Goal: Task Accomplishment & Management: Complete application form

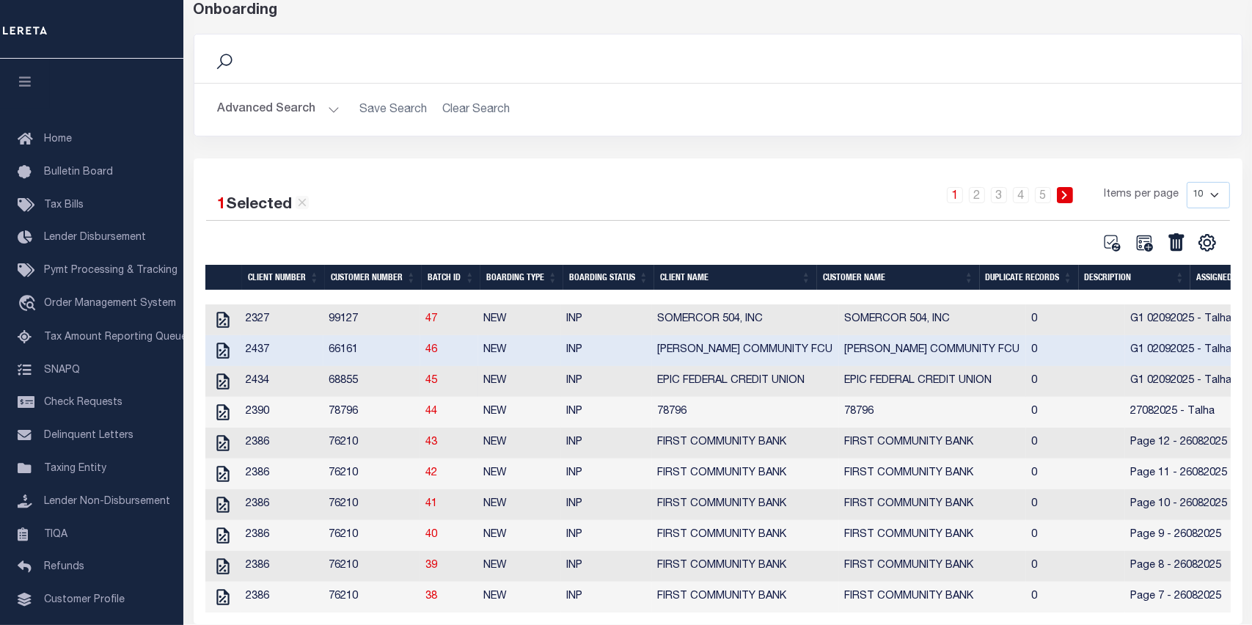
scroll to position [93, 0]
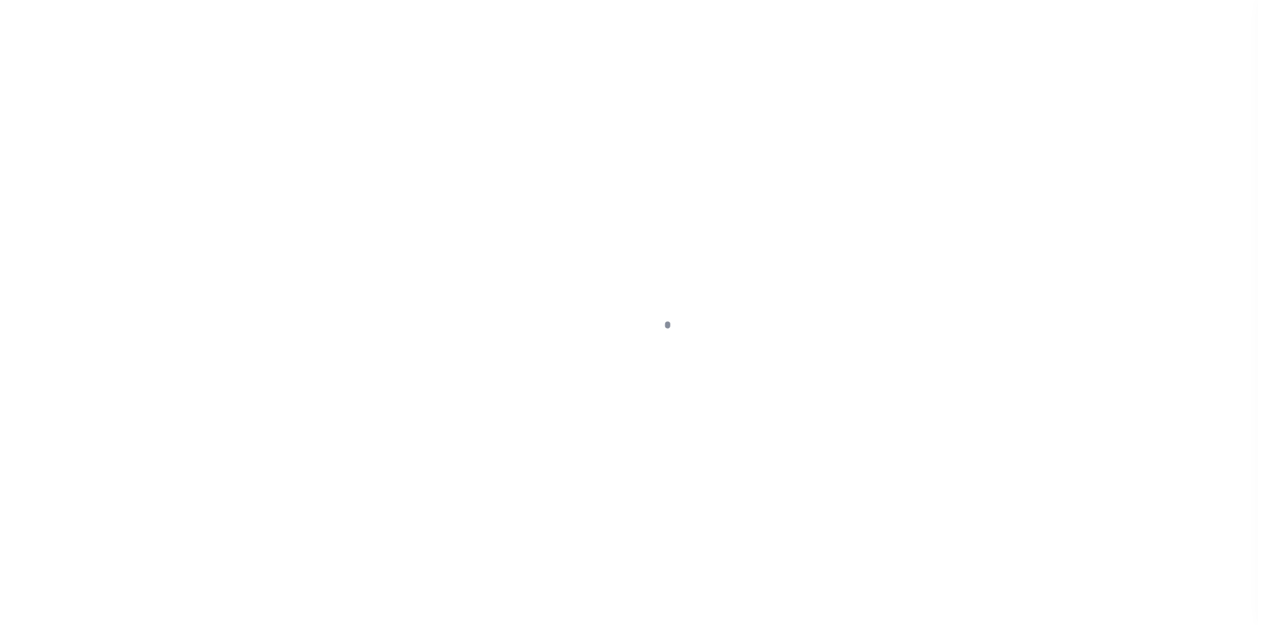
scroll to position [93, 0]
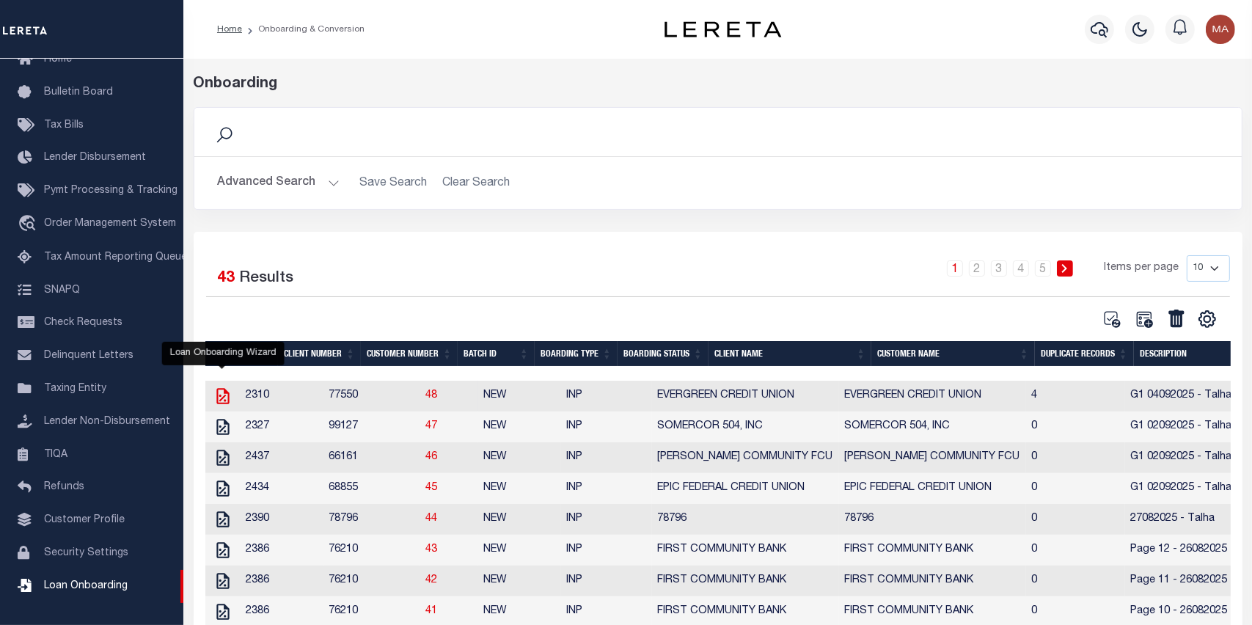
click at [230, 395] on icon "" at bounding box center [222, 396] width 19 height 19
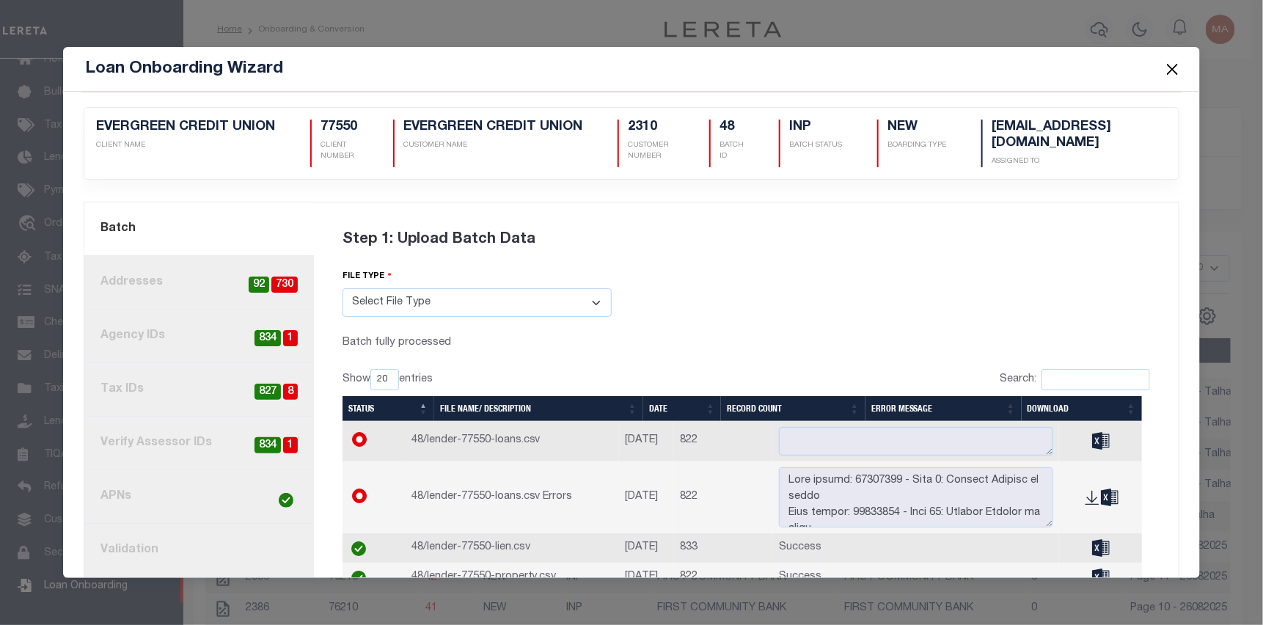
click at [183, 386] on link "4. Tax IDs 8 827" at bounding box center [199, 390] width 230 height 54
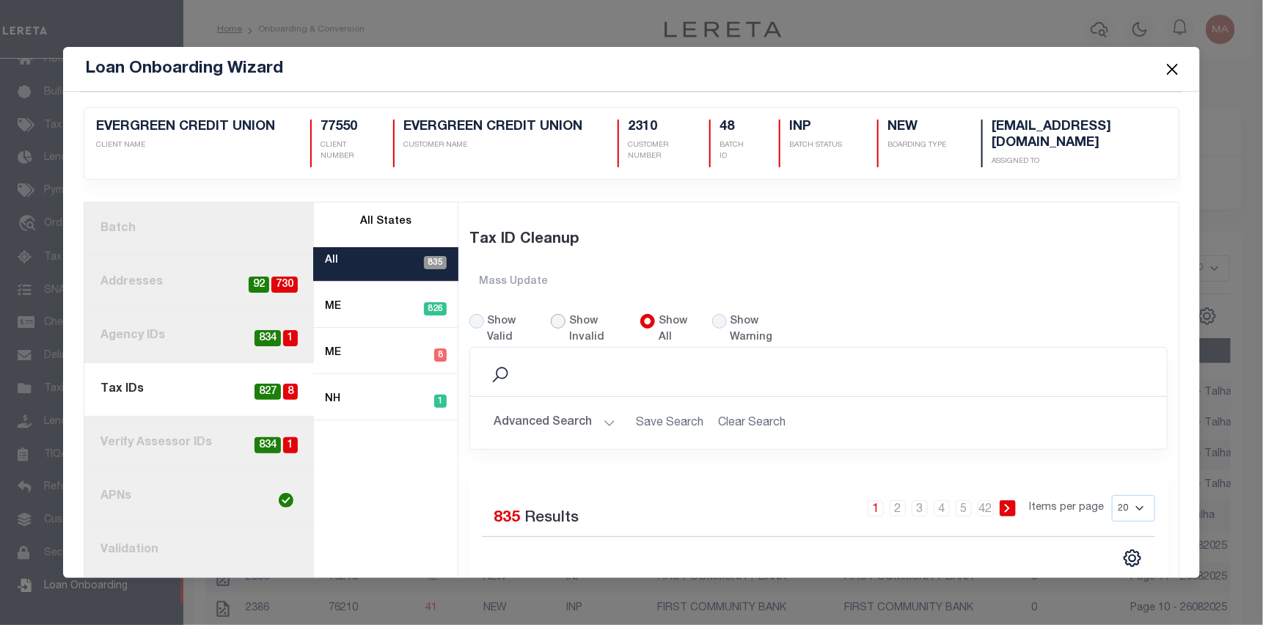
click at [560, 319] on input "Show Invalid" at bounding box center [558, 321] width 15 height 15
radio input "true"
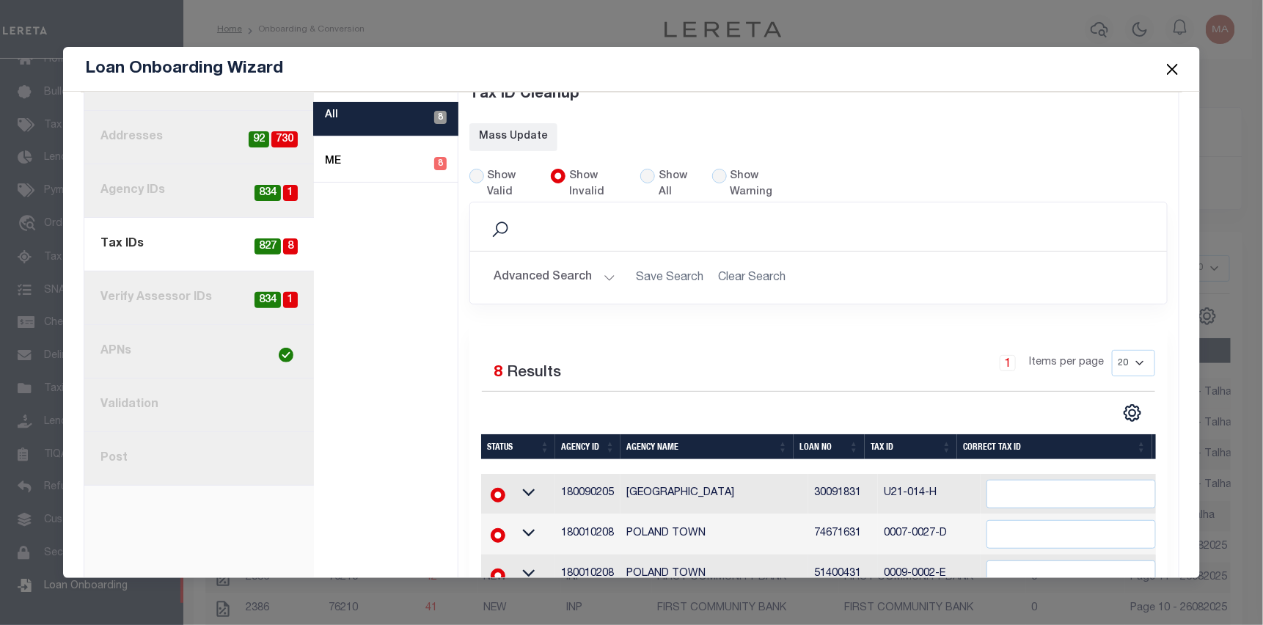
scroll to position [118, 0]
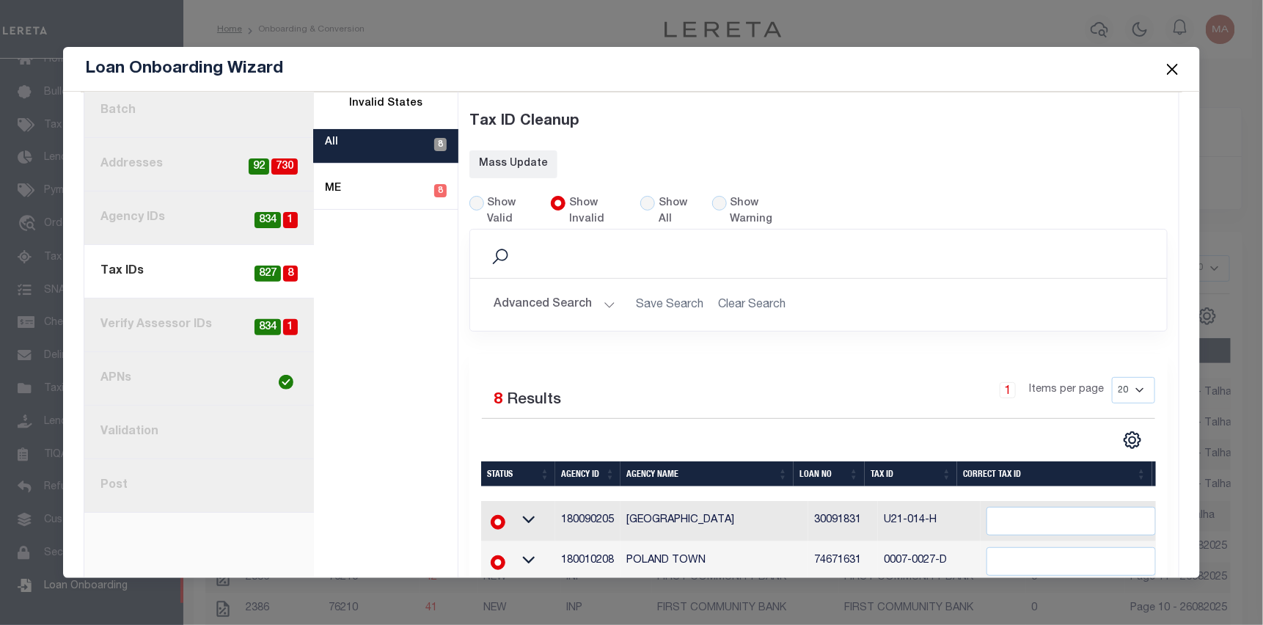
click at [199, 219] on link "3. Agency IDs 1 834" at bounding box center [199, 218] width 230 height 54
radio input "true"
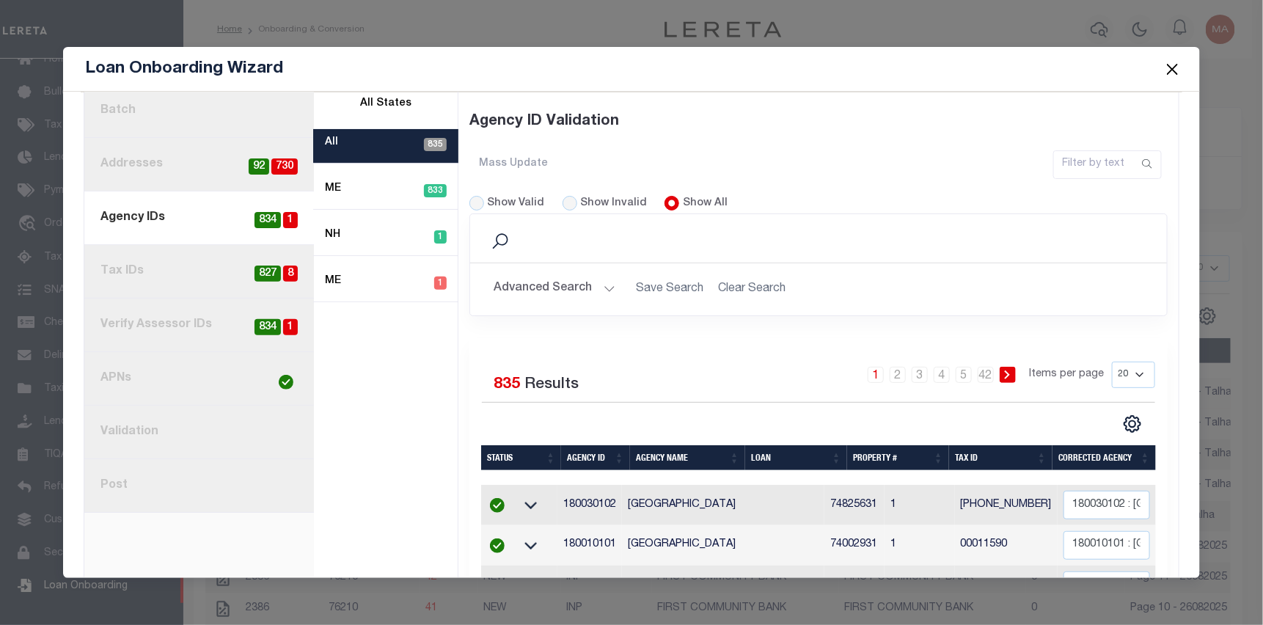
click at [563, 196] on div "Show Invalid" at bounding box center [605, 204] width 85 height 16
click at [564, 196] on input "Show Invalid" at bounding box center [570, 203] width 15 height 15
radio input "true"
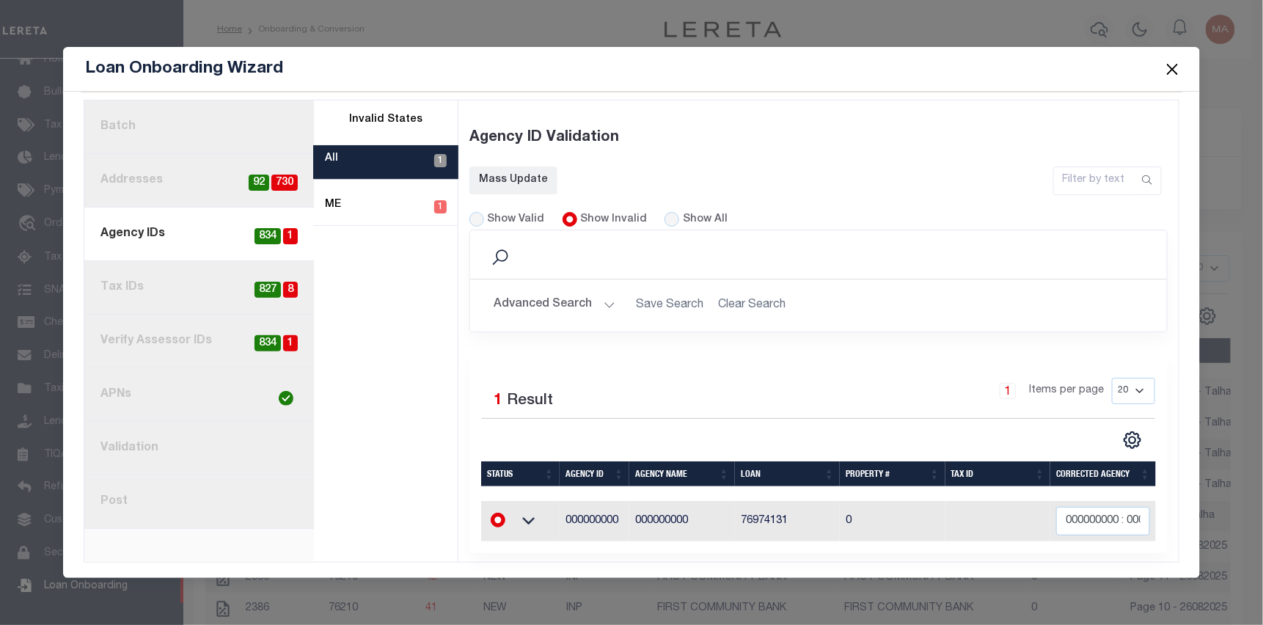
scroll to position [106, 0]
click at [216, 285] on link "4. Tax IDs 8 827" at bounding box center [199, 288] width 230 height 54
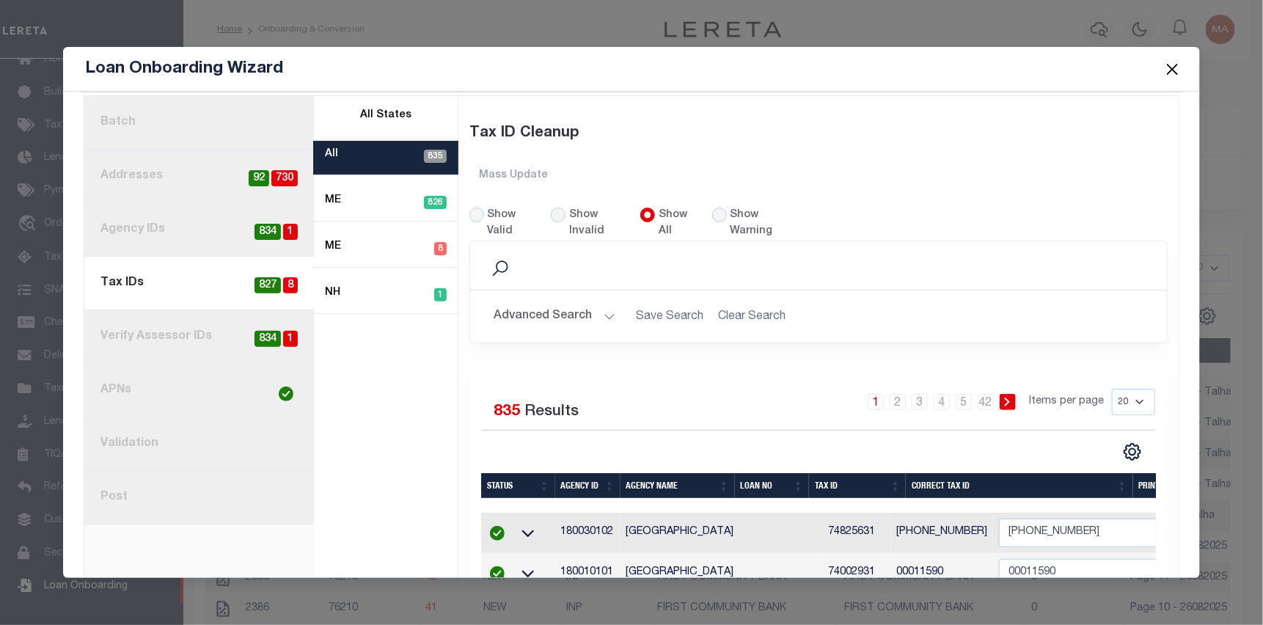
click at [569, 213] on label "Show Invalid" at bounding box center [596, 224] width 54 height 32
click at [566, 213] on input "Show Invalid" at bounding box center [558, 215] width 15 height 15
radio input "true"
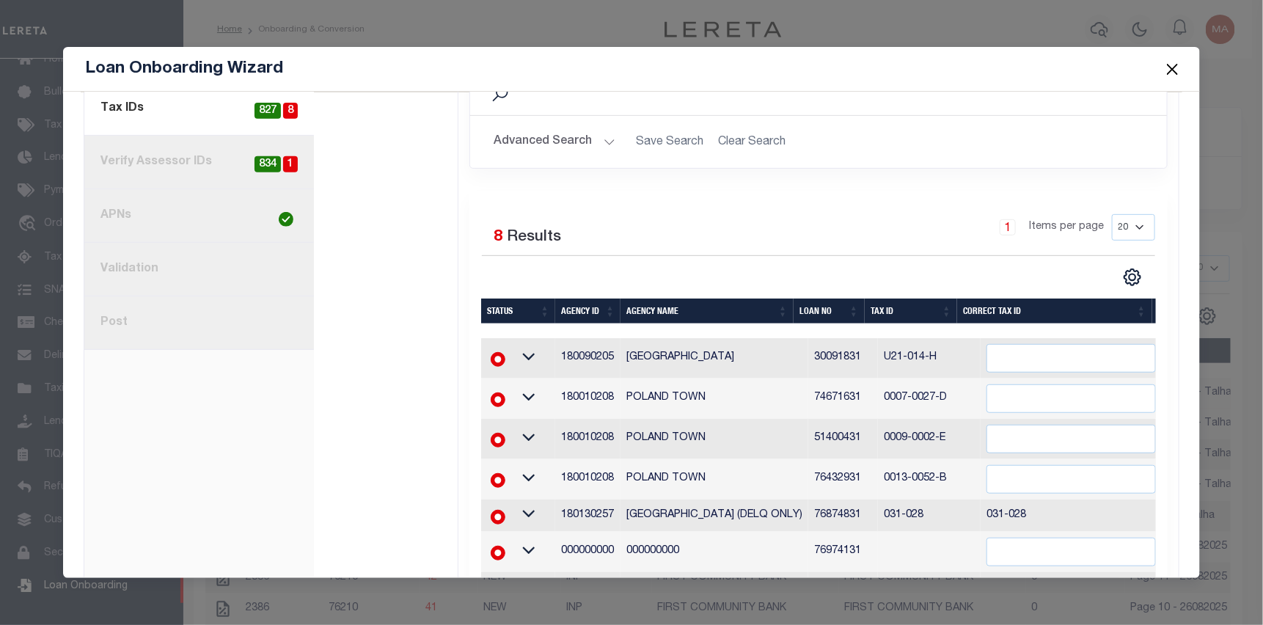
scroll to position [326, 0]
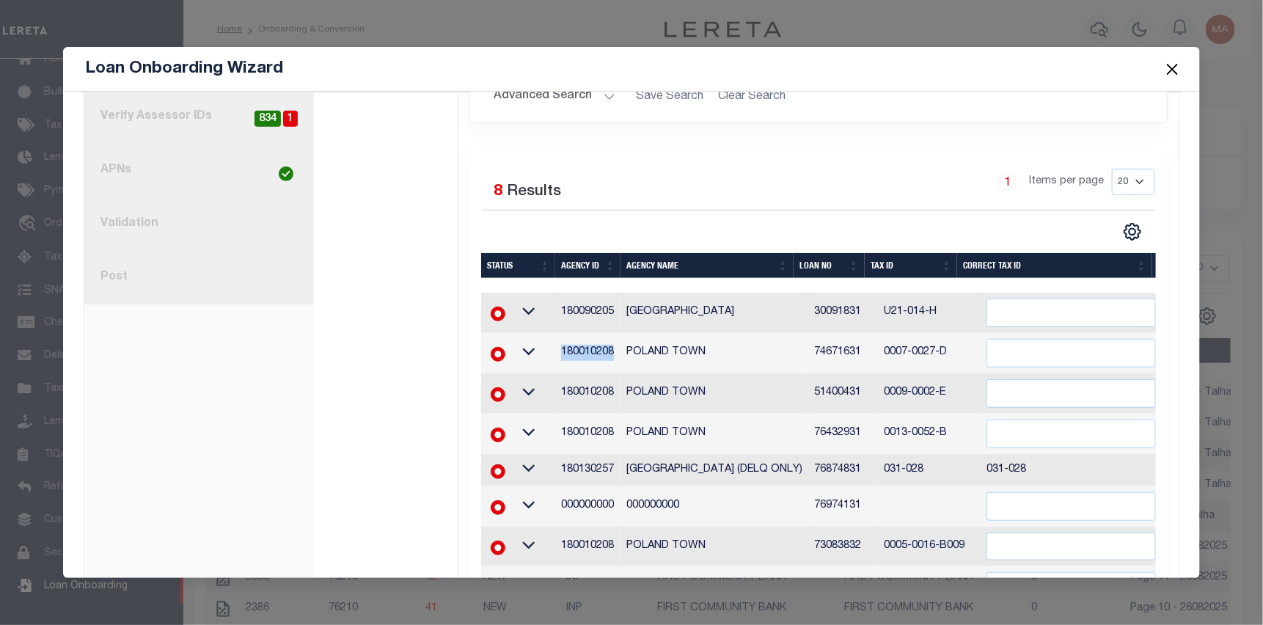
drag, startPoint x: 611, startPoint y: 346, endPoint x: 552, endPoint y: 349, distance: 59.5
click at [555, 347] on td "180010208" at bounding box center [587, 353] width 65 height 40
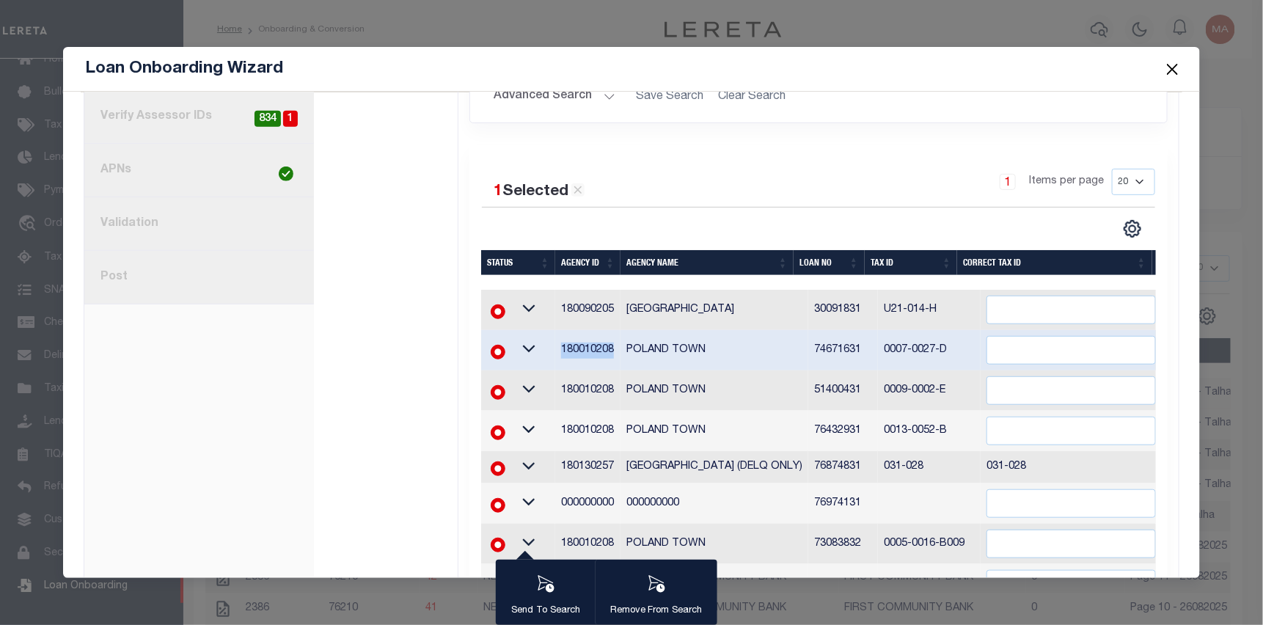
copy td "180010208"
drag, startPoint x: 931, startPoint y: 345, endPoint x: 869, endPoint y: 339, distance: 61.9
click at [878, 339] on td "0007-0027-D" at bounding box center [929, 350] width 103 height 40
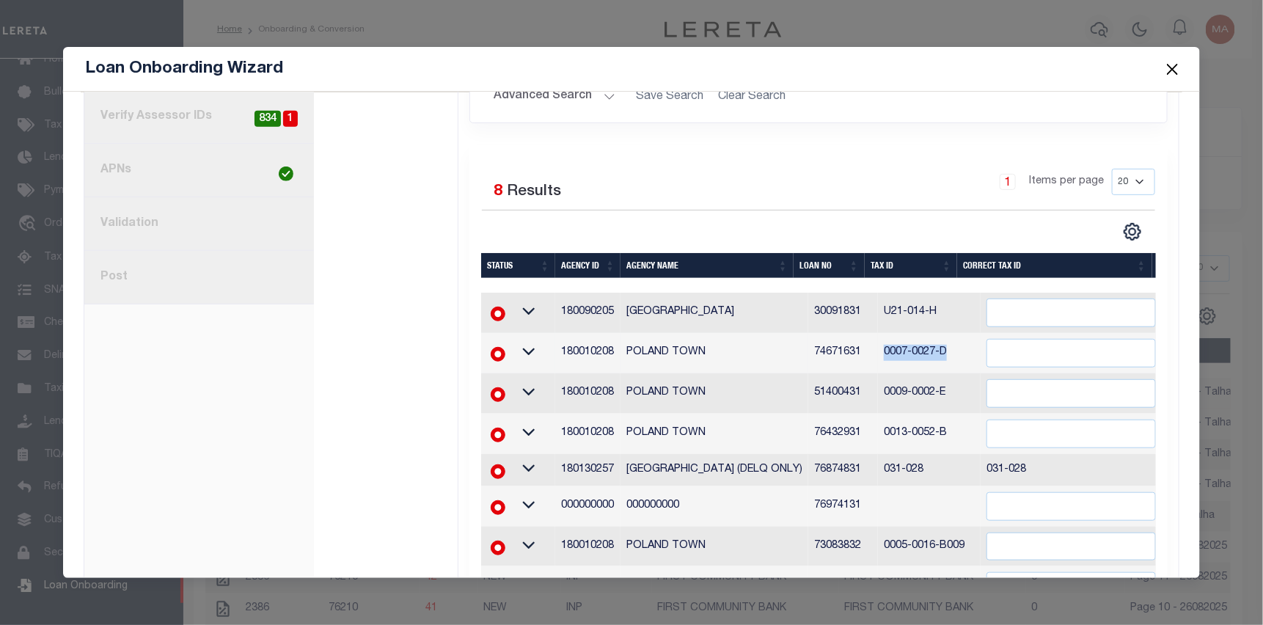
copy td "0007-0027-D"
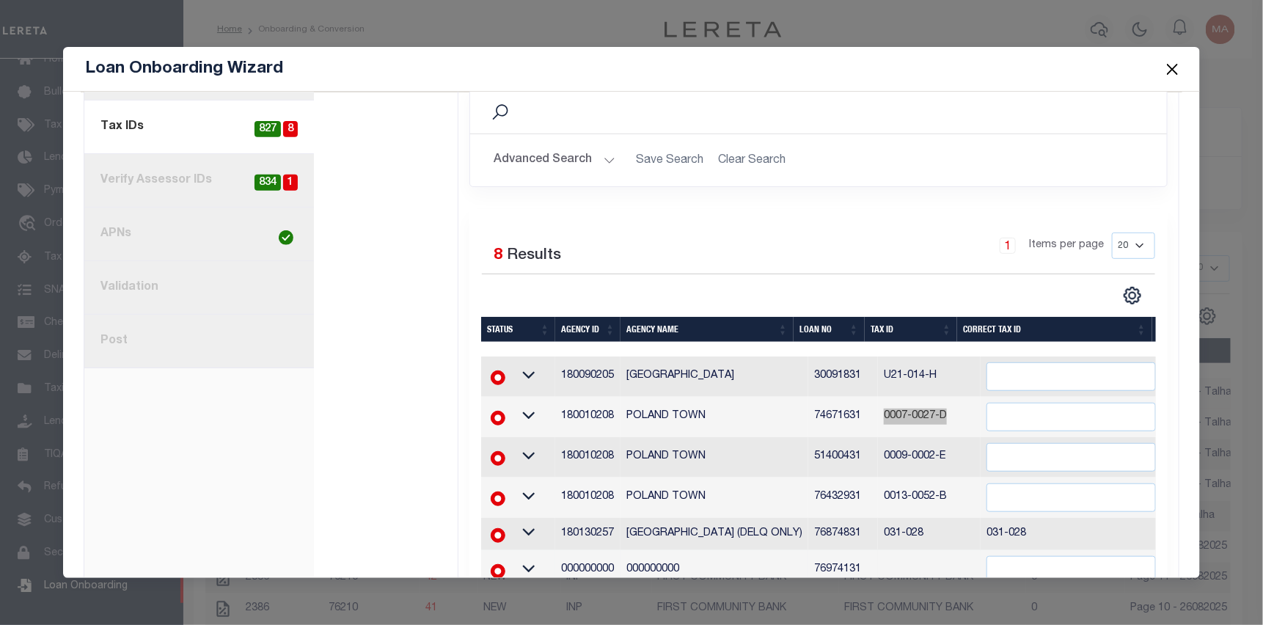
scroll to position [265, 0]
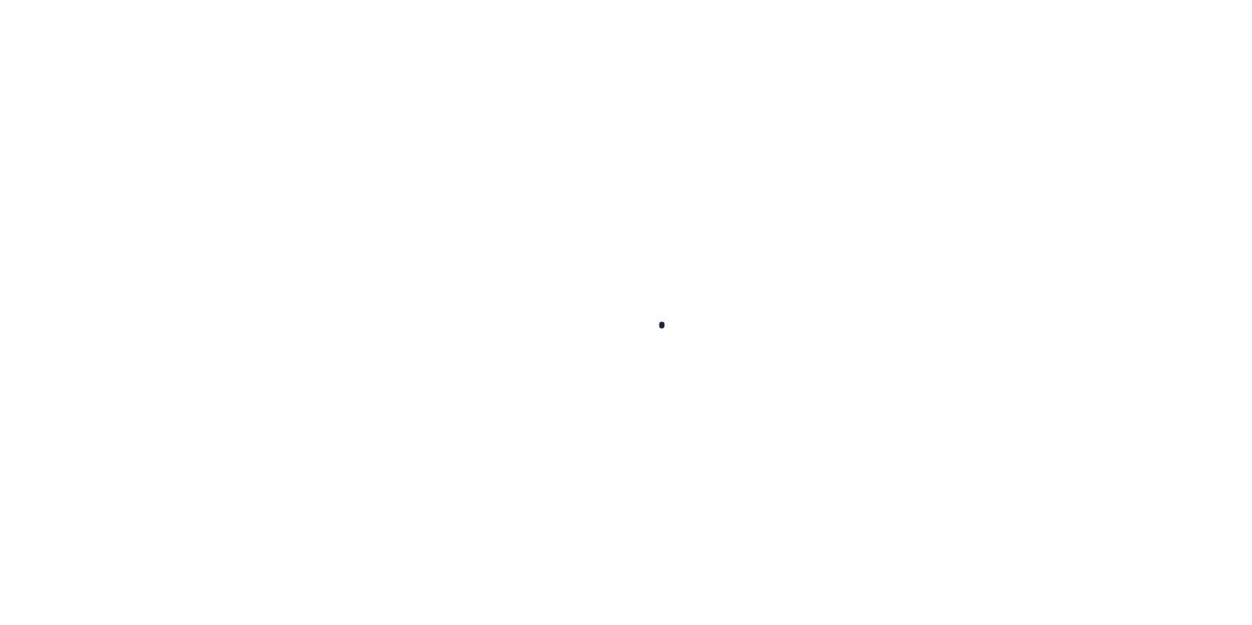
select select
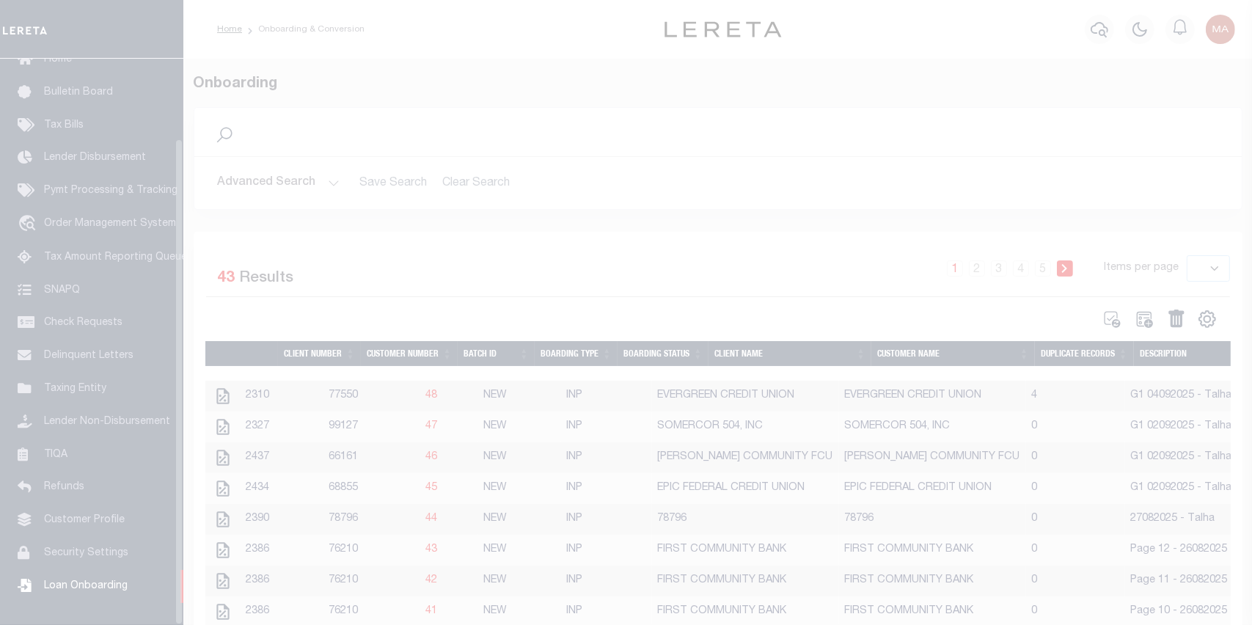
scroll to position [93, 0]
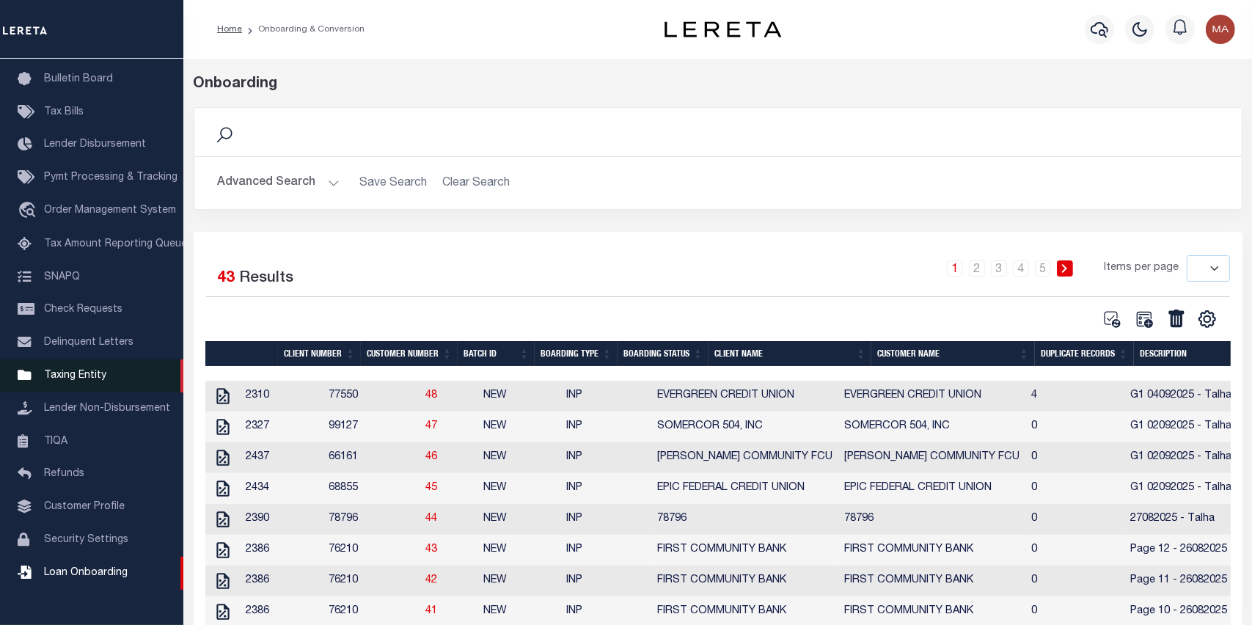
click at [96, 381] on span "Taxing Entity" at bounding box center [75, 375] width 62 height 10
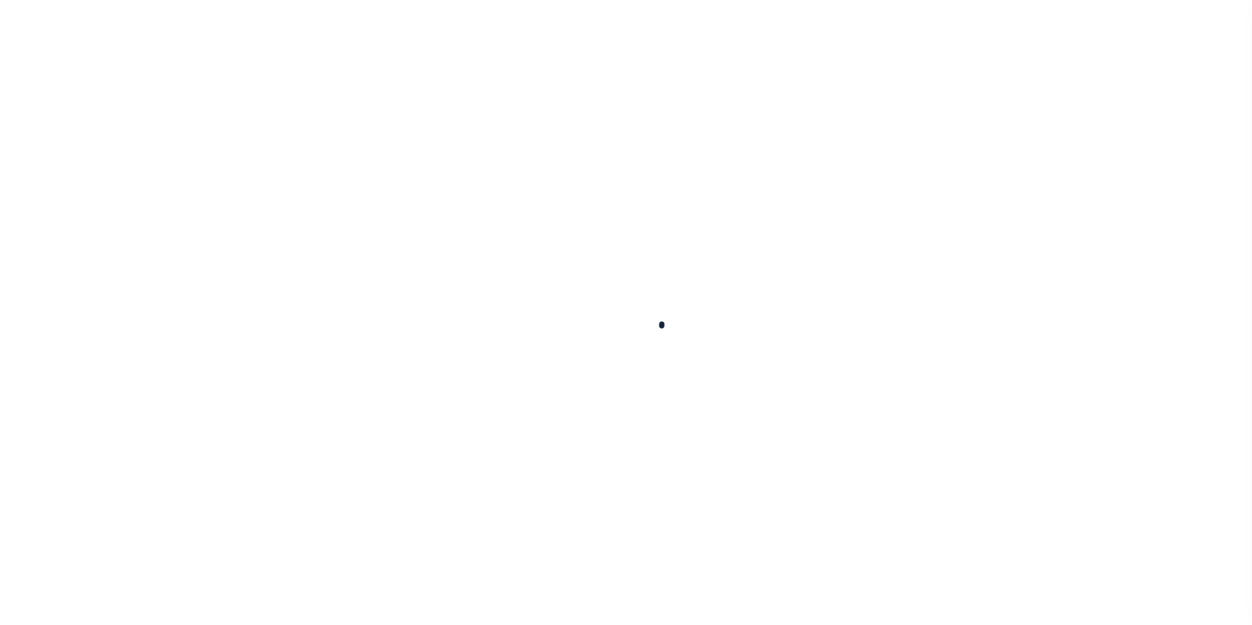
select select
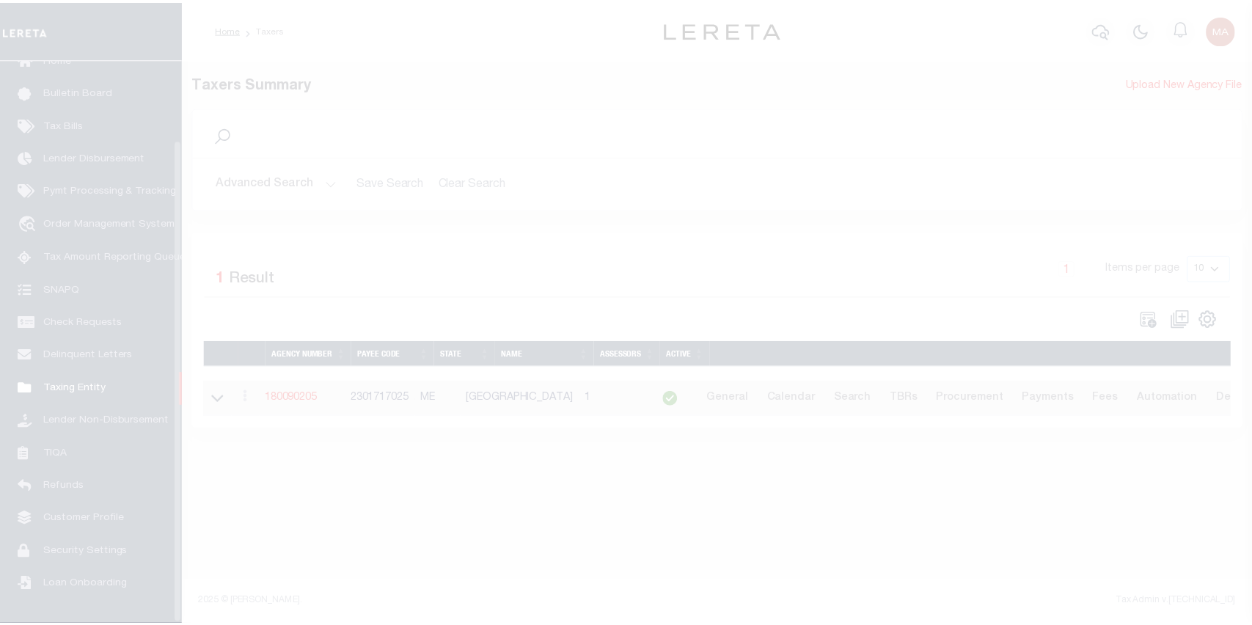
scroll to position [93, 0]
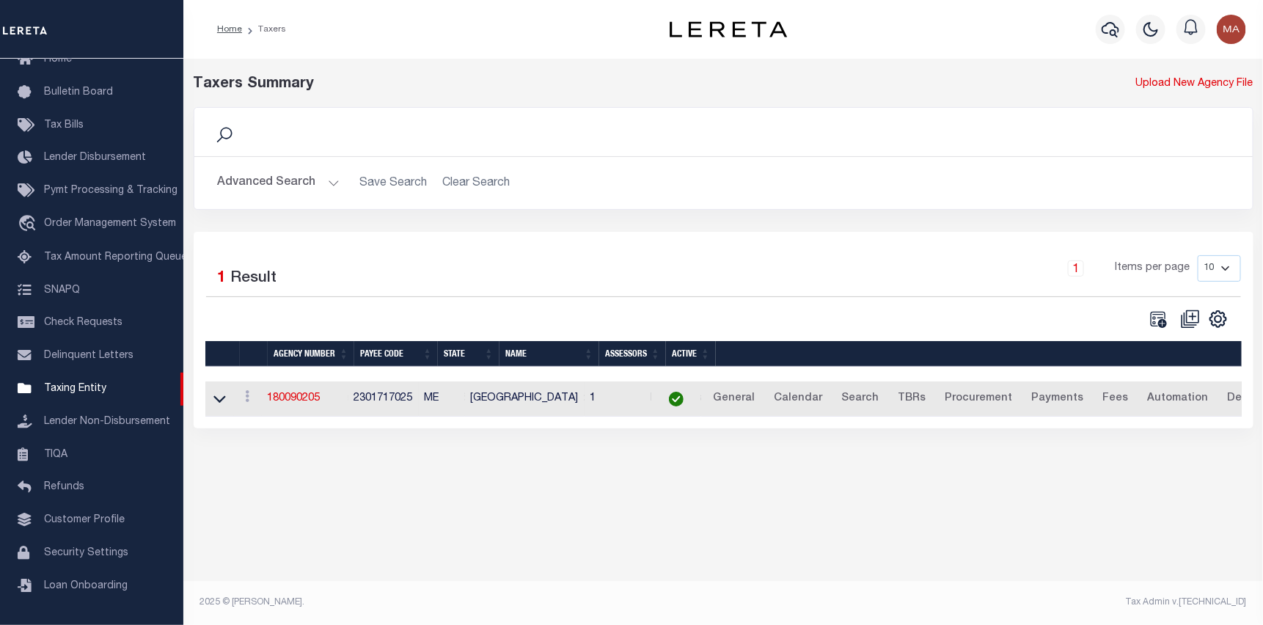
click at [309, 187] on button "Advanced Search" at bounding box center [279, 183] width 122 height 29
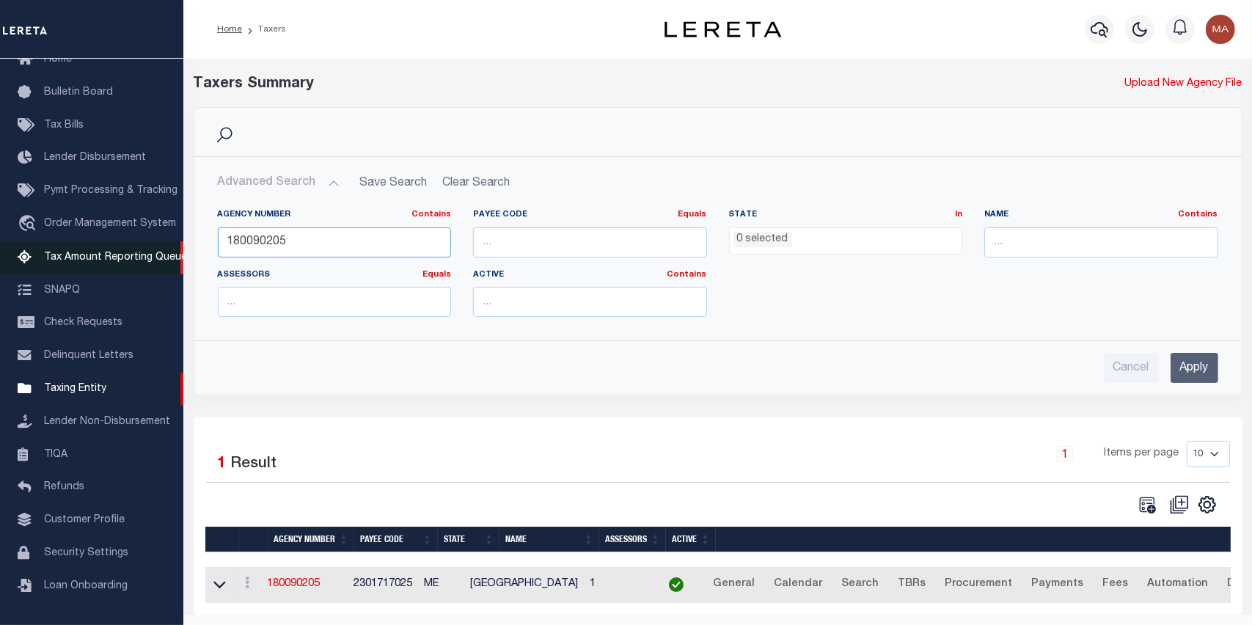
drag, startPoint x: 365, startPoint y: 241, endPoint x: 70, endPoint y: 241, distance: 294.9
click at [81, 239] on div "Home Taxers Profile" at bounding box center [626, 329] width 1252 height 659
paste input "180010208"
type input "180010208"
click at [1196, 377] on input "Apply" at bounding box center [1195, 368] width 48 height 30
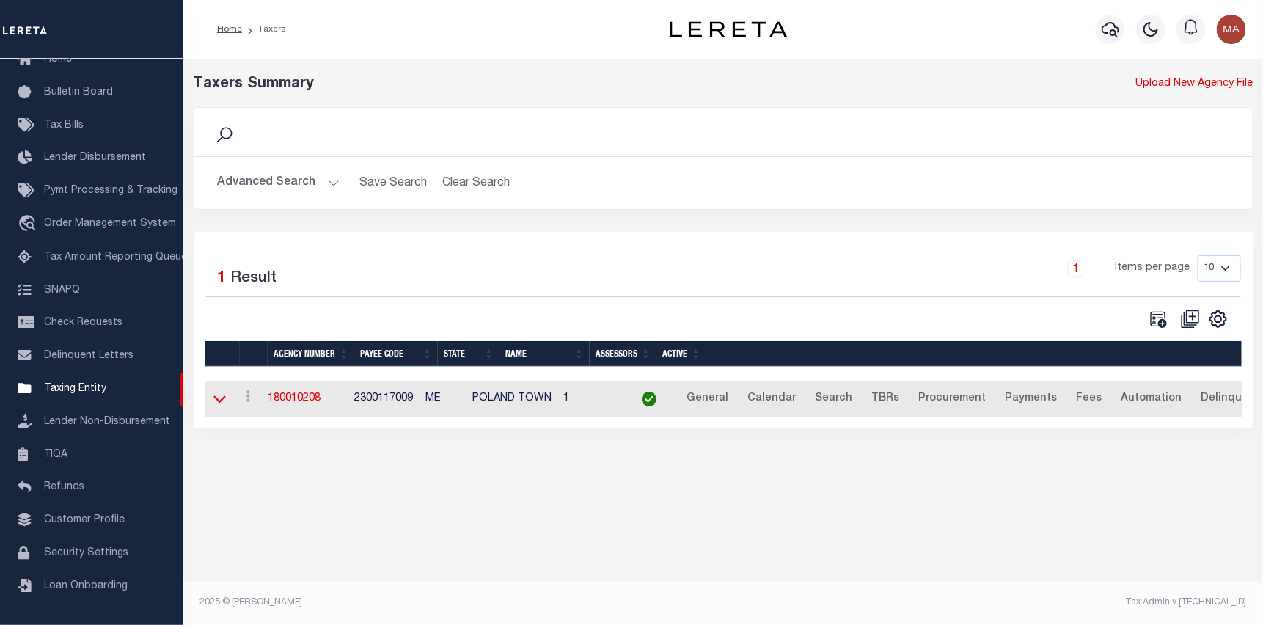
click at [217, 401] on icon at bounding box center [219, 398] width 12 height 15
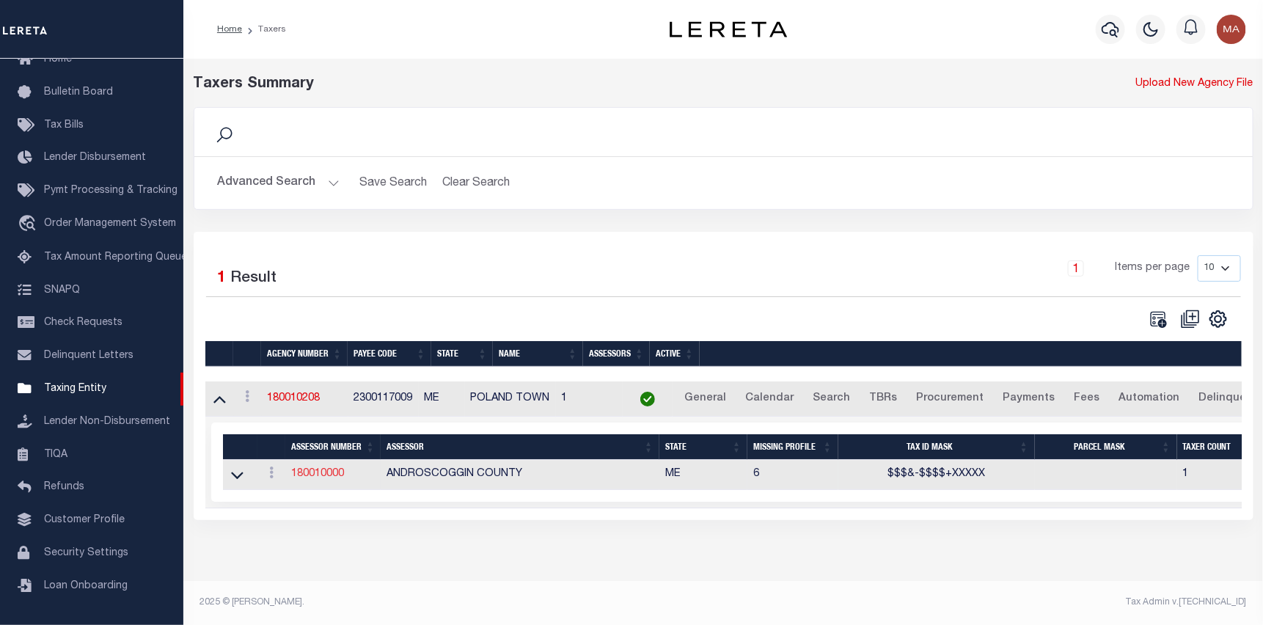
click at [310, 472] on link "180010000" at bounding box center [317, 474] width 53 height 10
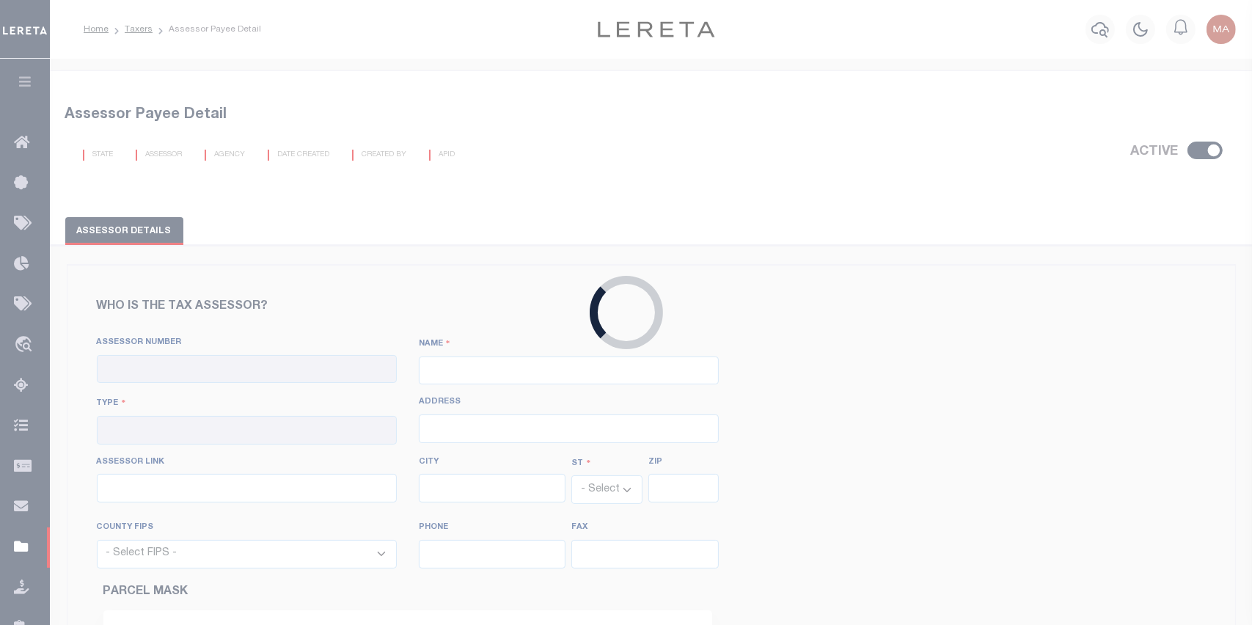
checkbox input "true"
type input "180010000"
type input "ANDROSCOGGIN COUNTY"
type input "00 - County"
select select "ME"
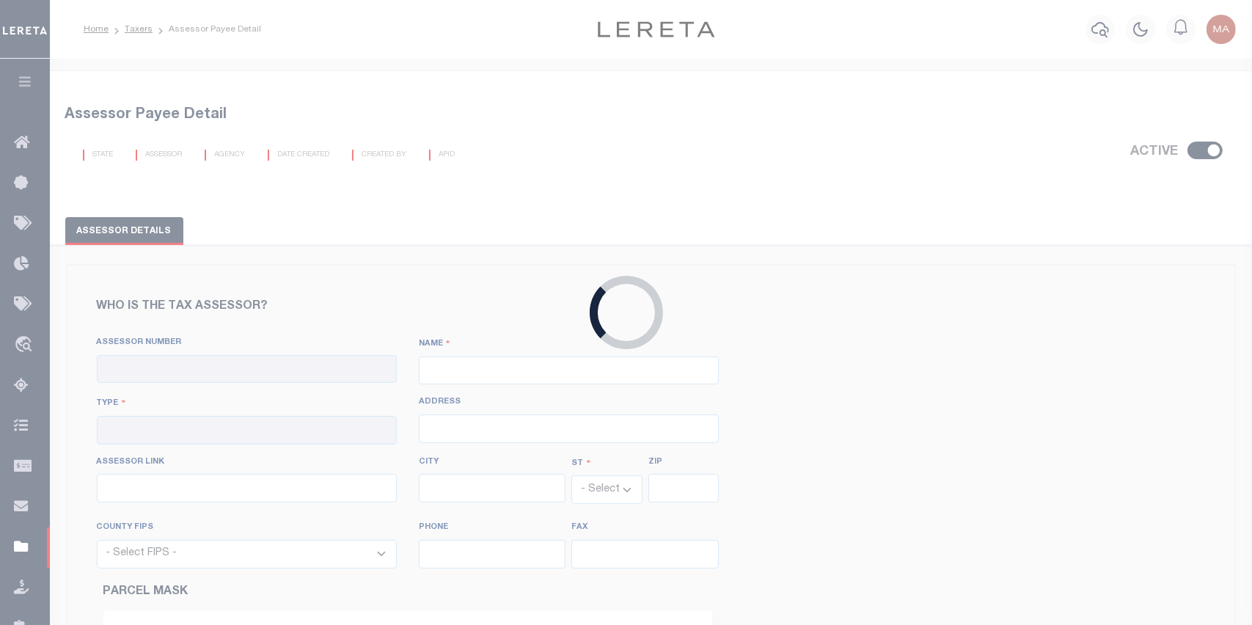
select select "23001"
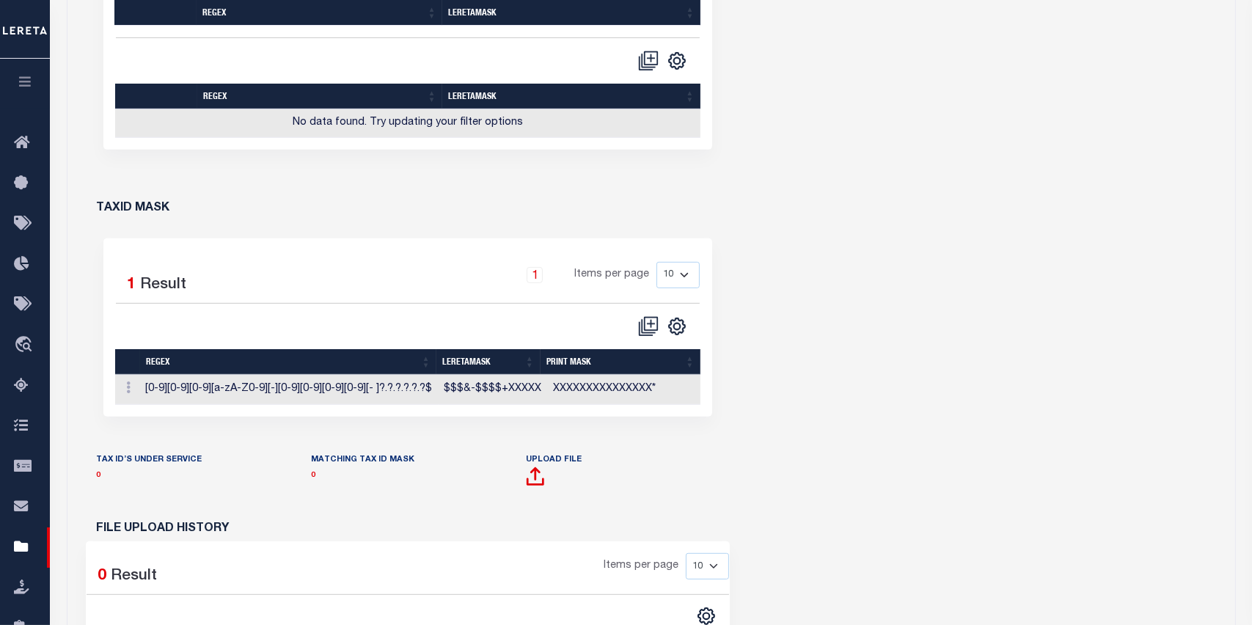
scroll to position [734, 0]
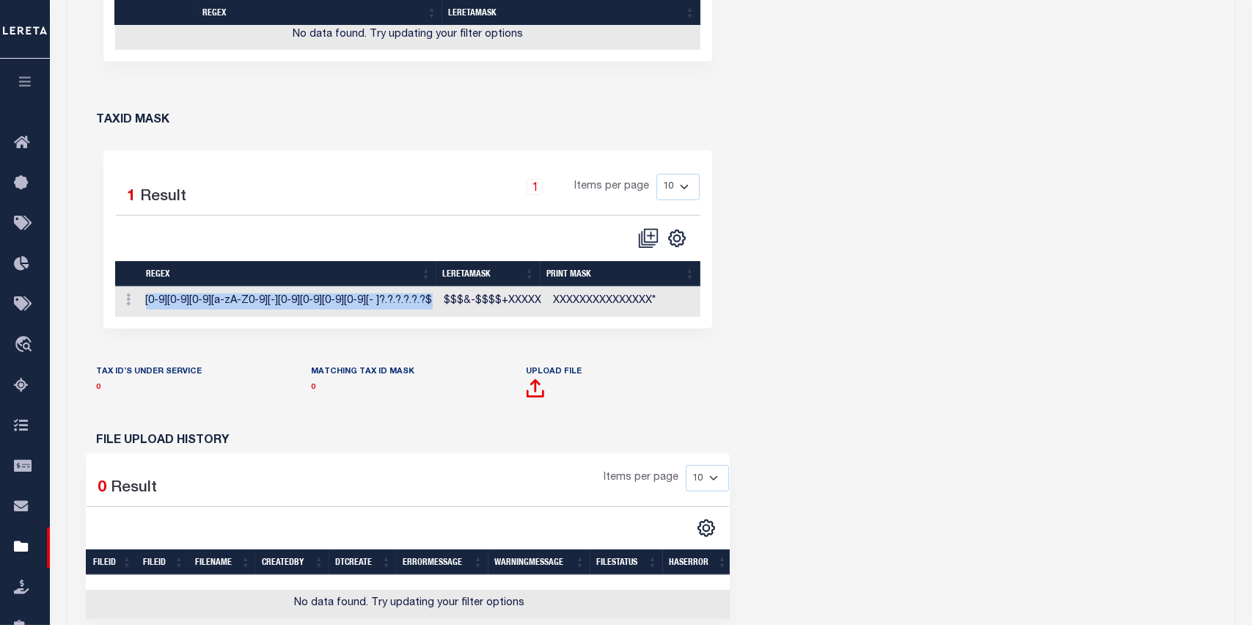
drag, startPoint x: 433, startPoint y: 298, endPoint x: 117, endPoint y: 300, distance: 315.4
click at [130, 299] on tr "Edit TaxID Mask Delete [0-9][0-9][0-9][a-zA-Z0-9][-][0-9][0-9][0-9][0-9][- ]?.?…" at bounding box center [408, 302] width 586 height 30
copy tr "Edit TaxID Mask Delete [0-9][0-9][0-9][a-zA-Z0-9][-][0-9][0-9][0-9][0-9][- ]?.?…"
